Goal: Task Accomplishment & Management: Manage account settings

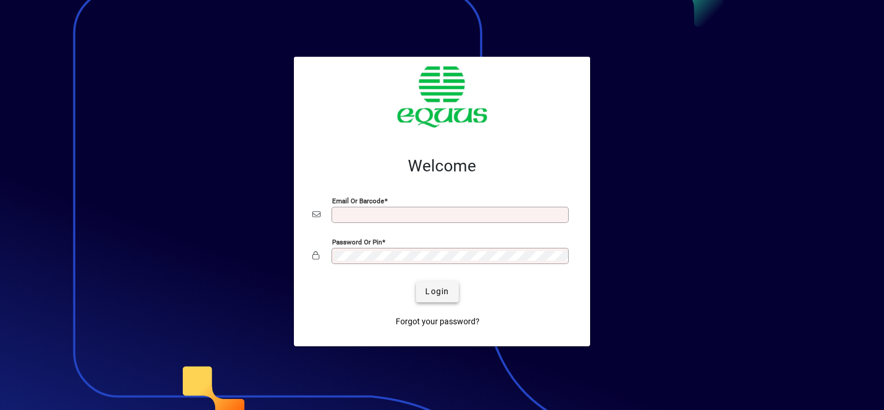
type input "**********"
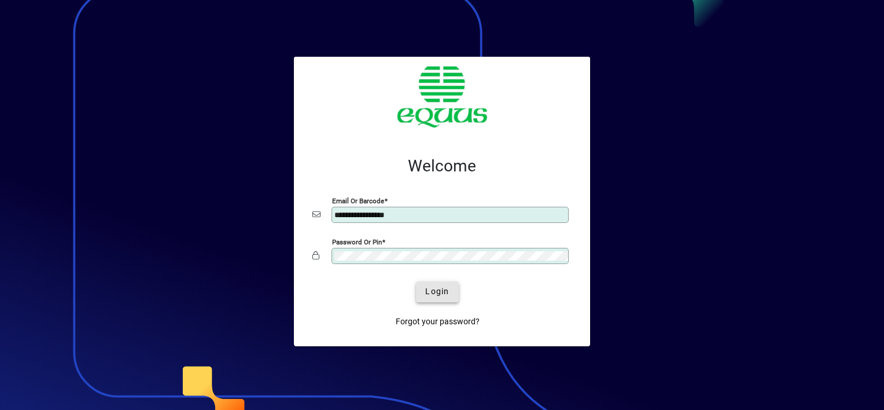
drag, startPoint x: 435, startPoint y: 289, endPoint x: 434, endPoint y: 283, distance: 6.5
click at [435, 289] on span "Login" at bounding box center [437, 291] width 24 height 12
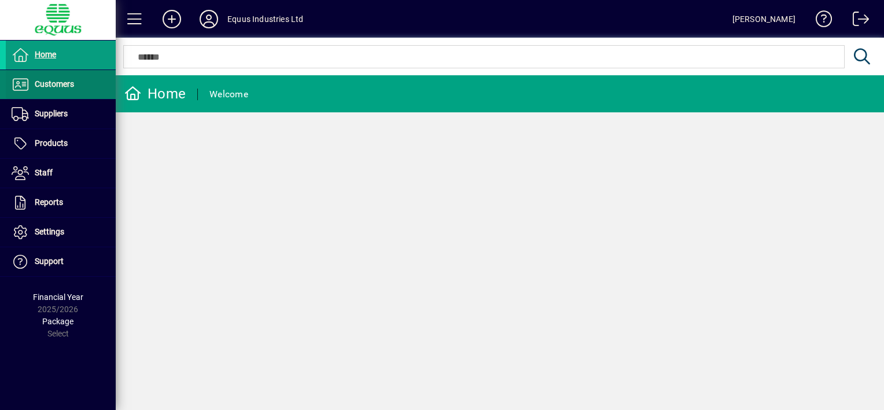
click at [42, 82] on span "Customers" at bounding box center [54, 83] width 39 height 9
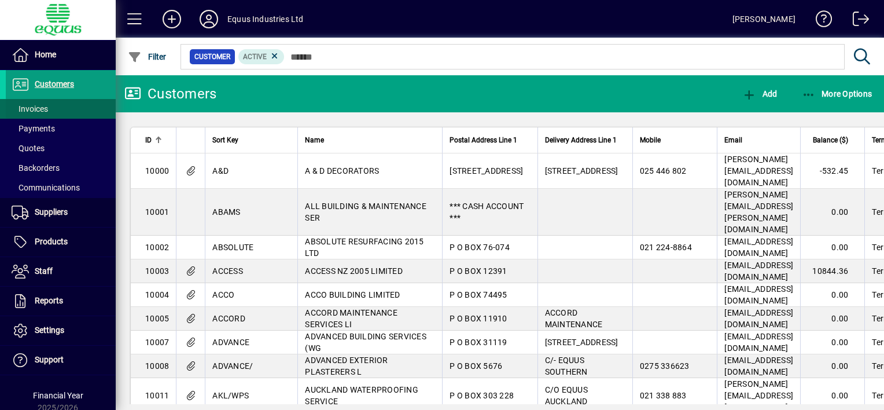
click at [44, 108] on span "Invoices" at bounding box center [30, 108] width 36 height 9
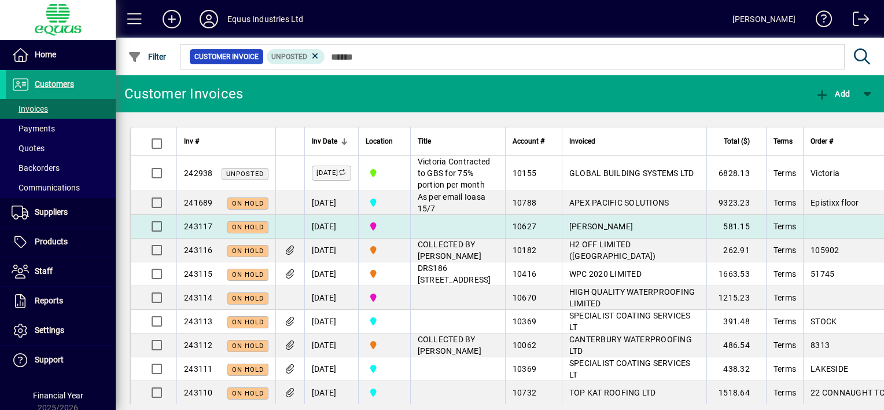
click at [358, 238] on td "[DATE]" at bounding box center [331, 227] width 54 height 24
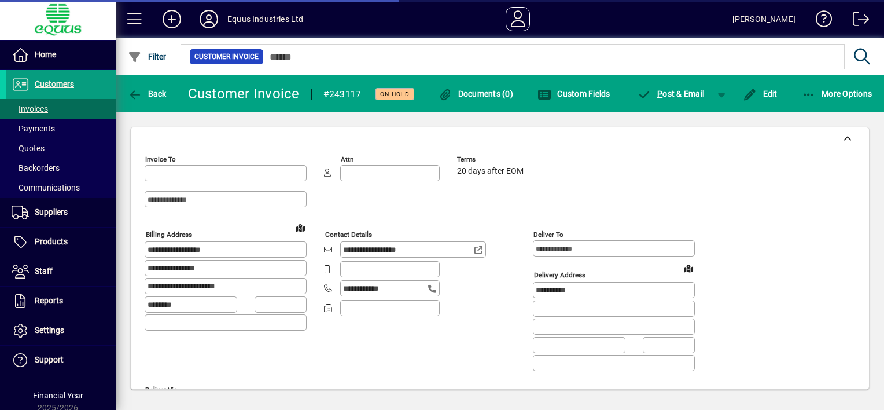
type input "**********"
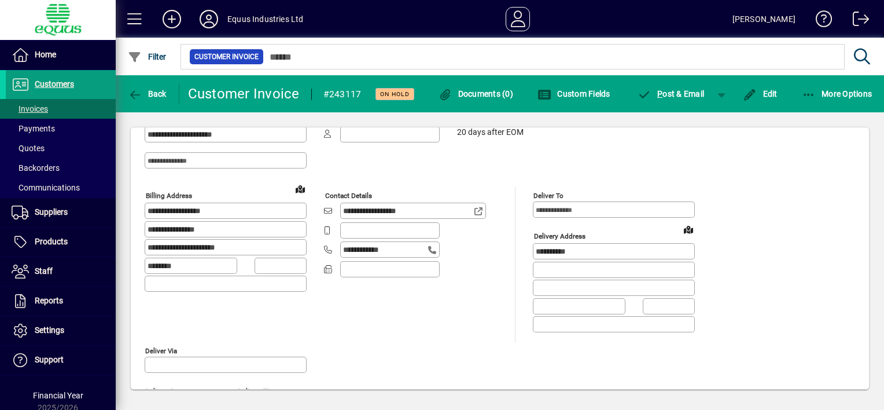
scroll to position [38, 0]
click at [138, 92] on icon "button" at bounding box center [135, 95] width 14 height 12
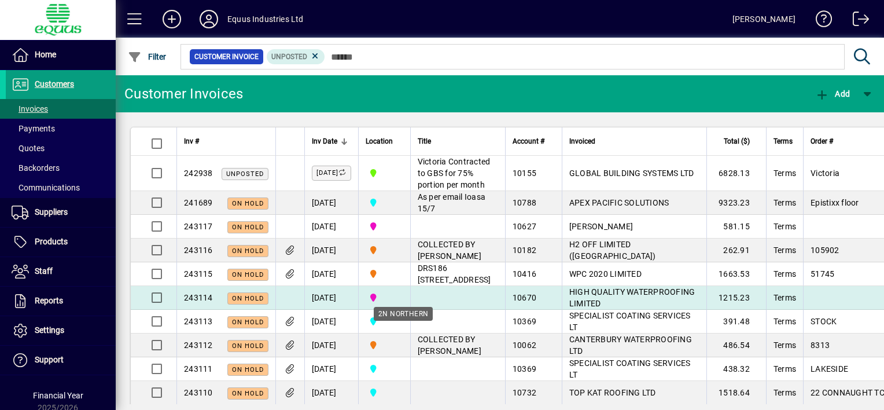
click at [401, 304] on span "2N NORTHERN" at bounding box center [385, 297] width 38 height 13
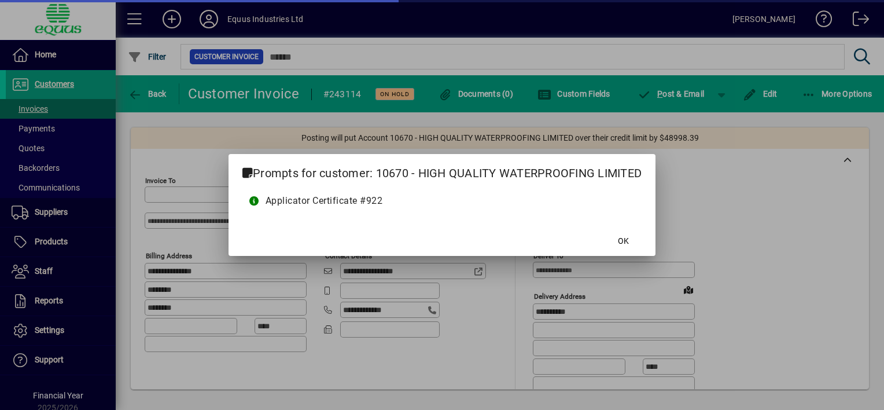
type input "**********"
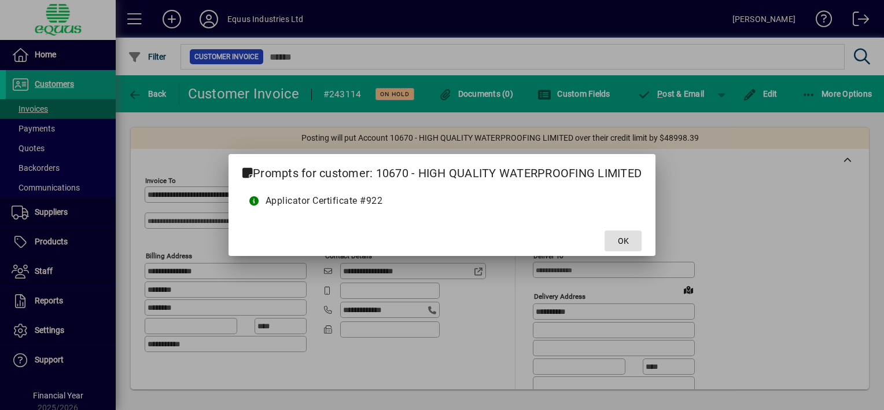
click at [622, 236] on span "OK" at bounding box center [623, 241] width 11 height 12
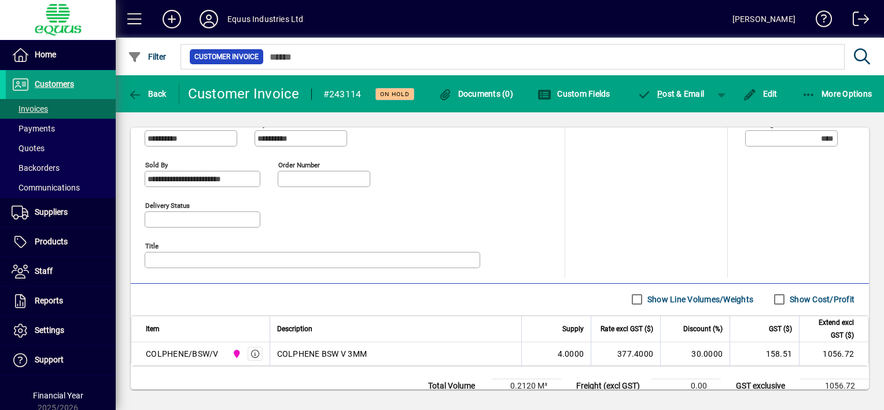
scroll to position [499, 0]
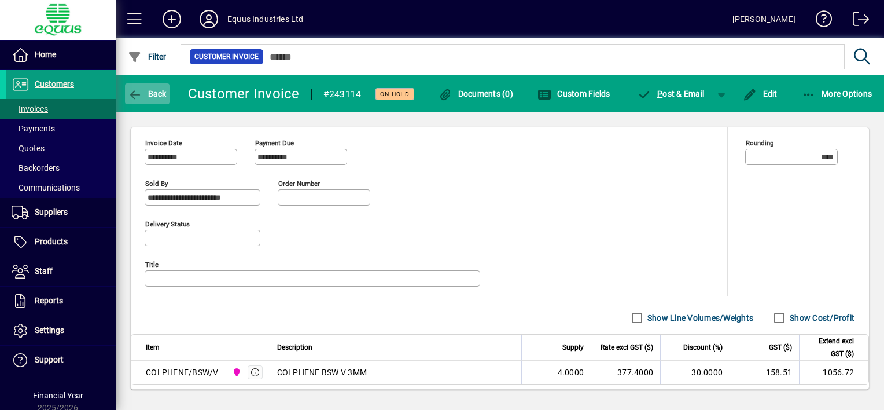
click at [139, 91] on icon "button" at bounding box center [135, 95] width 14 height 12
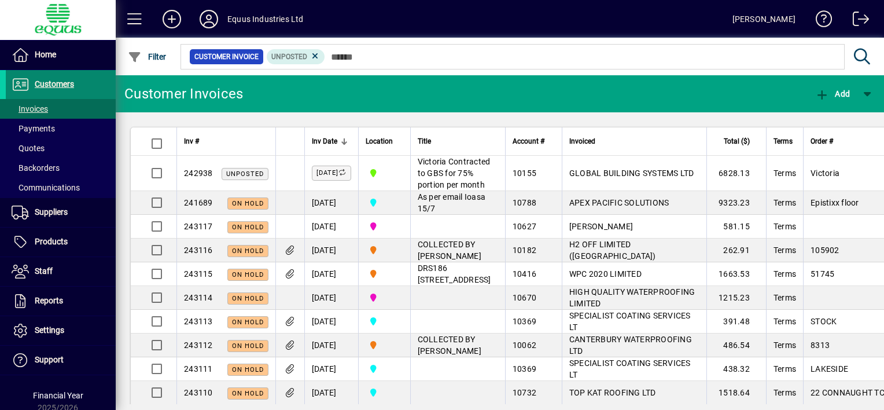
click at [69, 79] on span "Customers" at bounding box center [54, 83] width 39 height 9
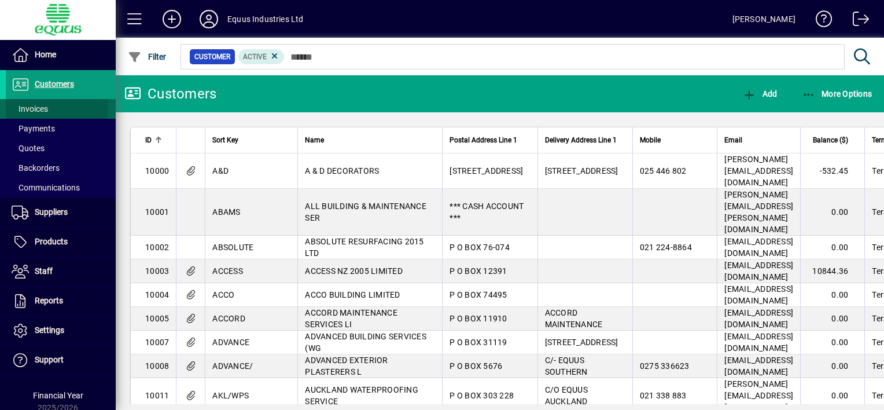
click at [49, 107] on span at bounding box center [61, 109] width 110 height 28
